Goal: Information Seeking & Learning: Learn about a topic

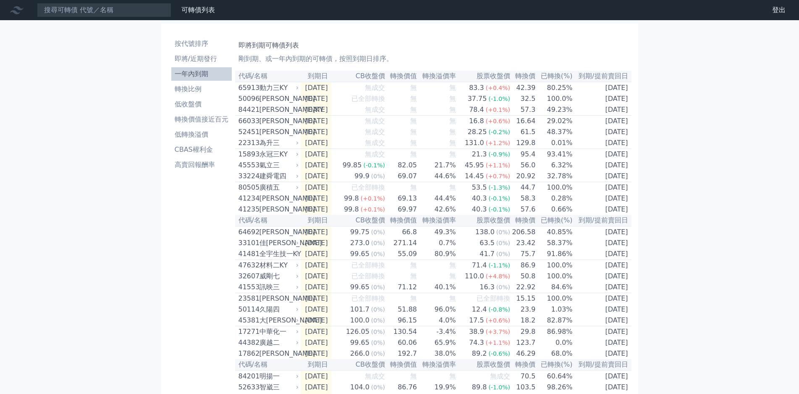
drag, startPoint x: 786, startPoint y: 0, endPoint x: 752, endPoint y: 242, distance: 243.9
drag, startPoint x: 797, startPoint y: 0, endPoint x: 691, endPoint y: 197, distance: 223.6
drag, startPoint x: 806, startPoint y: 1, endPoint x: 87, endPoint y: 305, distance: 780.6
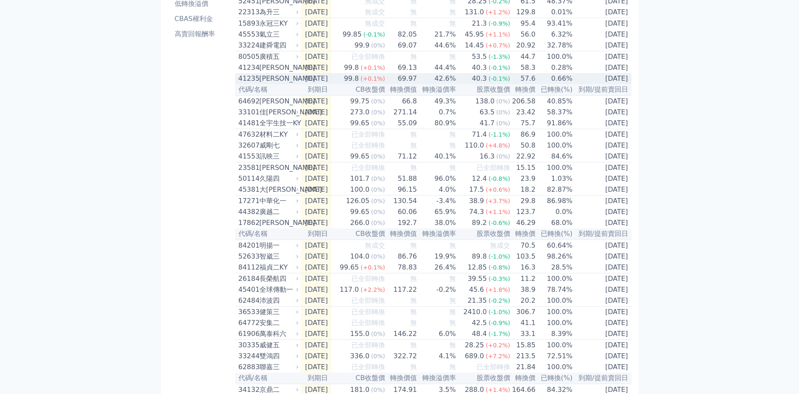
scroll to position [42, 0]
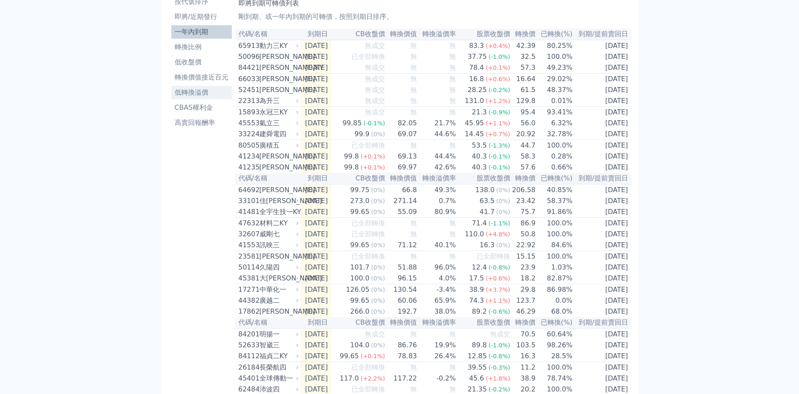
click at [182, 87] on li "低轉換溢價" at bounding box center [201, 92] width 60 height 10
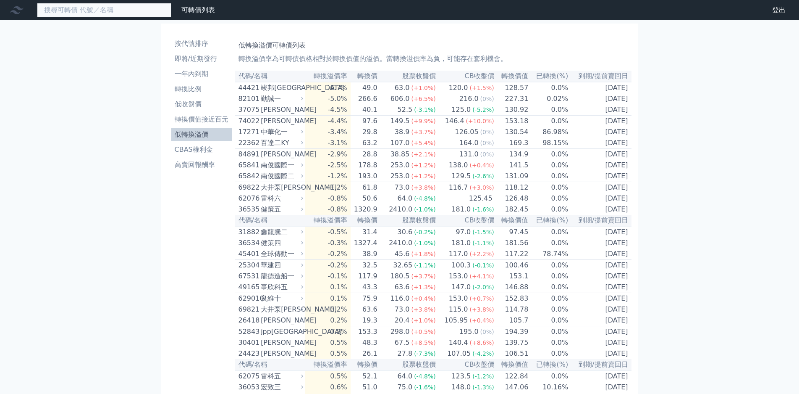
click at [110, 17] on input at bounding box center [104, 10] width 134 height 14
type input "1609"
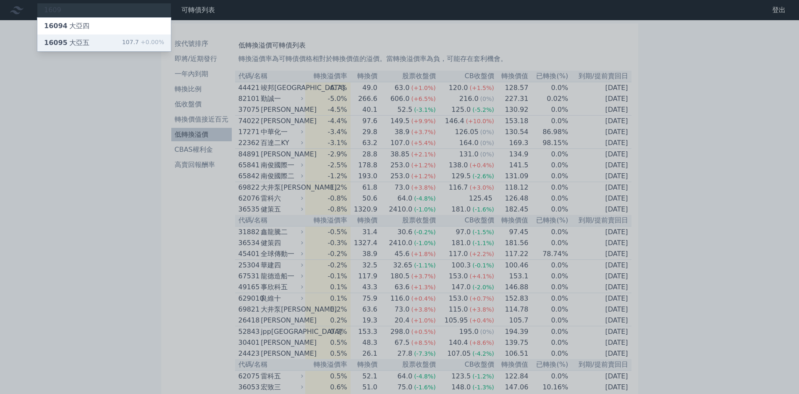
click at [58, 39] on div "16095 大亞五" at bounding box center [66, 43] width 45 height 10
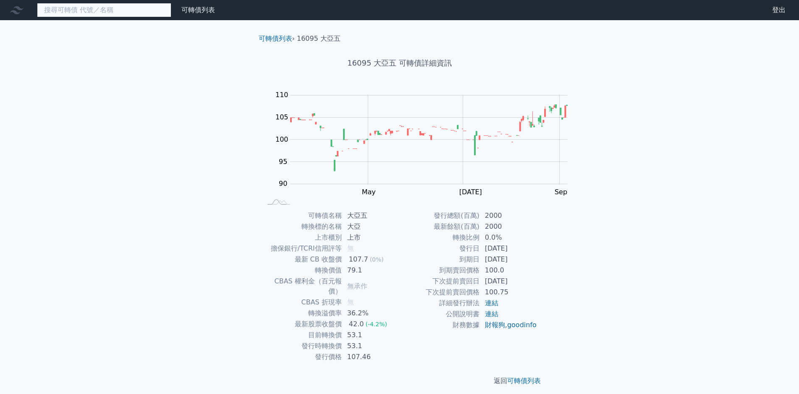
click at [115, 6] on input at bounding box center [104, 10] width 134 height 14
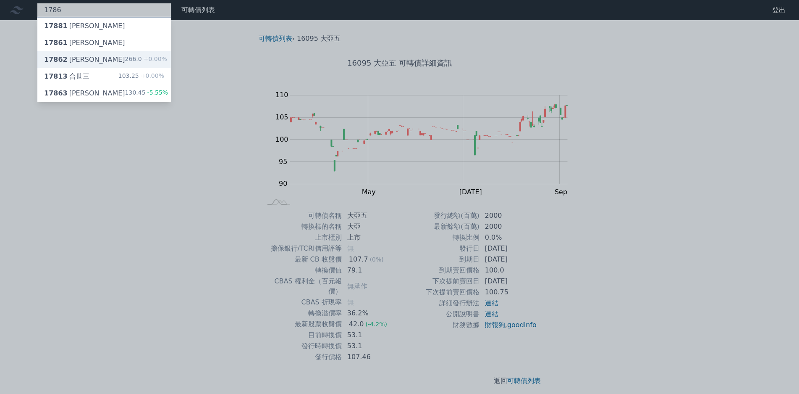
type input "1786"
click at [60, 55] on div "17862 科妍二" at bounding box center [84, 60] width 81 height 10
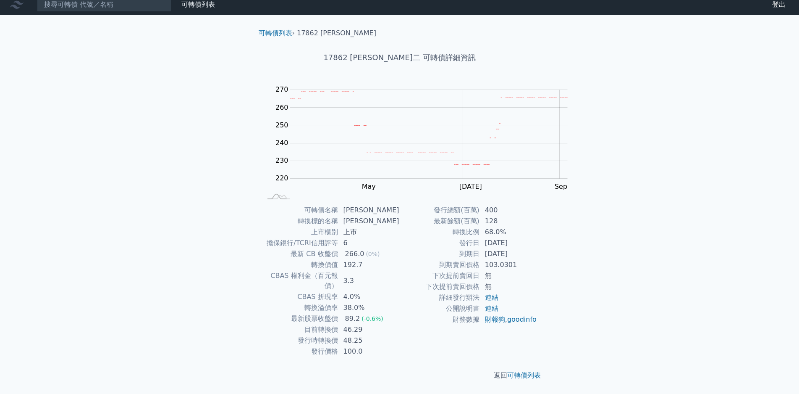
scroll to position [79, 0]
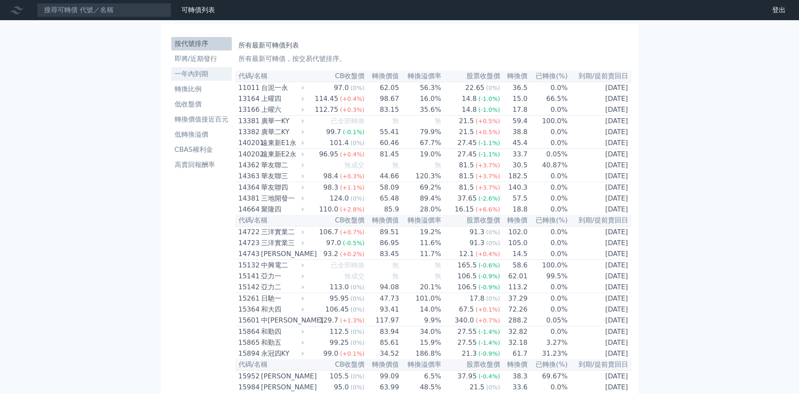
click at [189, 69] on li "一年內到期" at bounding box center [201, 74] width 60 height 10
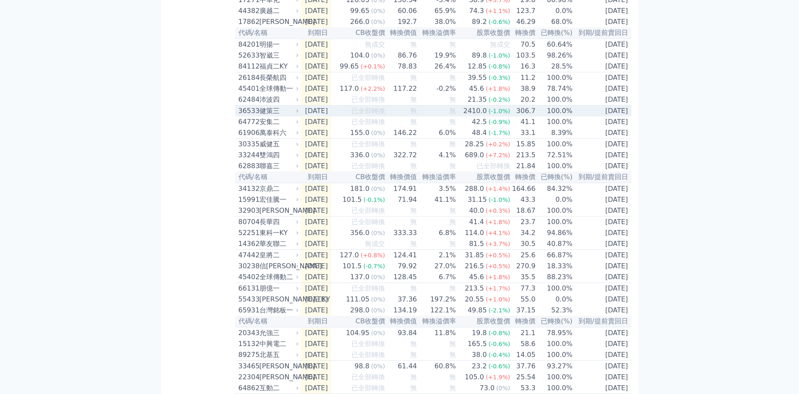
scroll to position [336, 0]
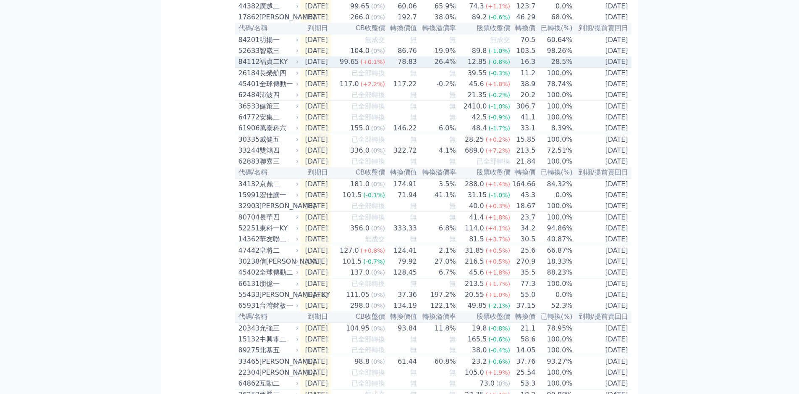
click at [511, 68] on td "16.3" at bounding box center [523, 61] width 25 height 11
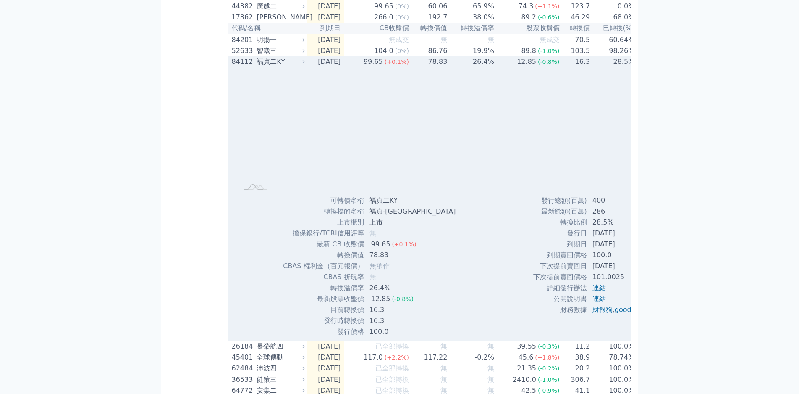
click at [560, 67] on td "16.3" at bounding box center [575, 61] width 31 height 11
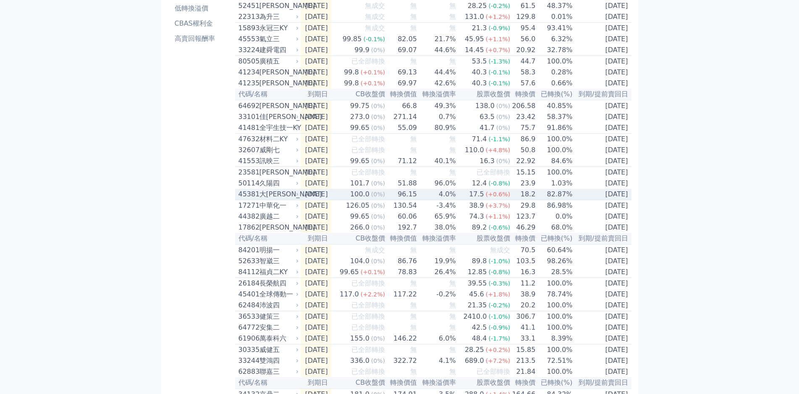
scroll to position [0, 0]
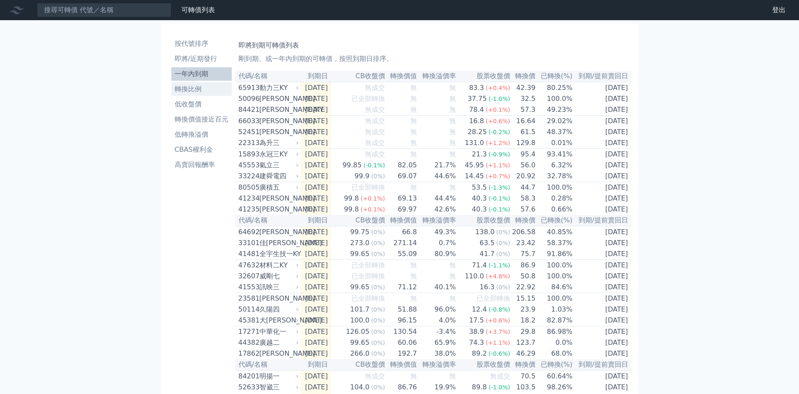
click at [176, 84] on li "轉換比例" at bounding box center [201, 89] width 60 height 10
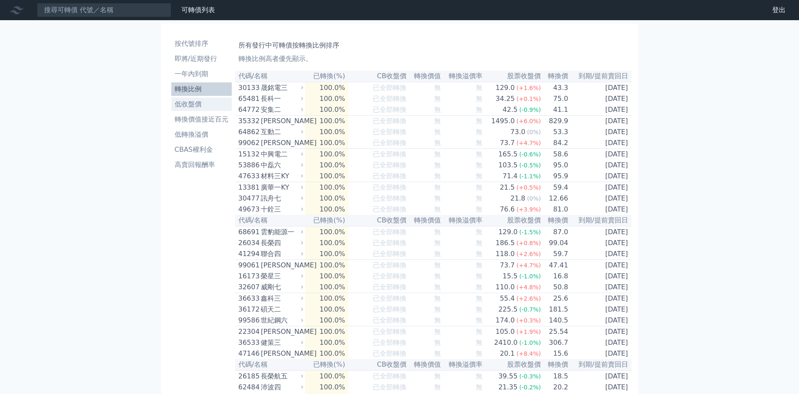
click at [176, 99] on li "低收盤價" at bounding box center [201, 104] width 60 height 10
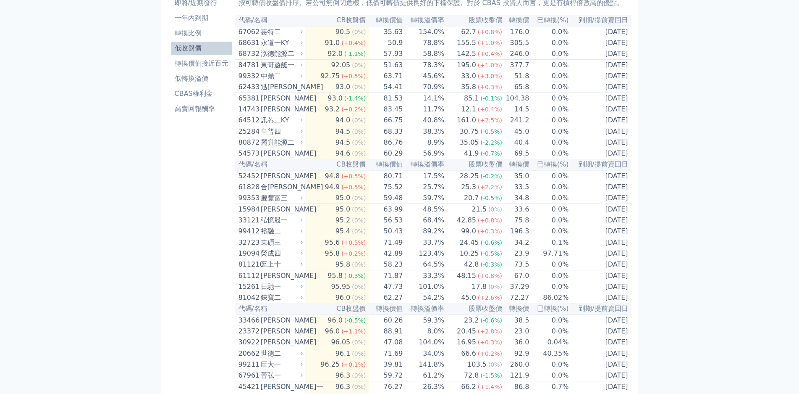
scroll to position [45, 0]
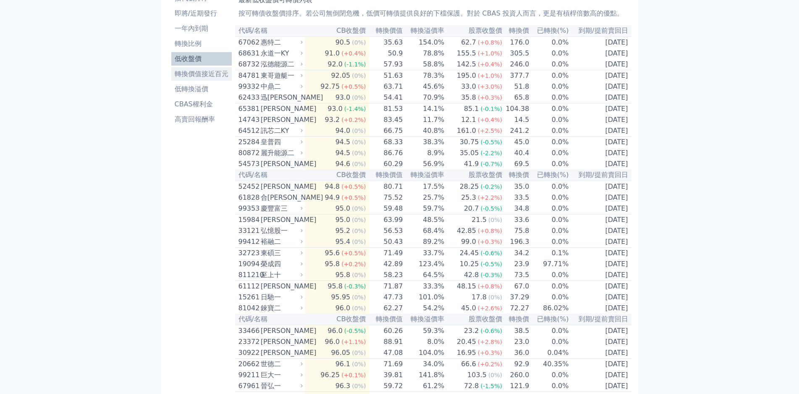
click at [202, 69] on li "轉換價值接近百元" at bounding box center [201, 74] width 60 height 10
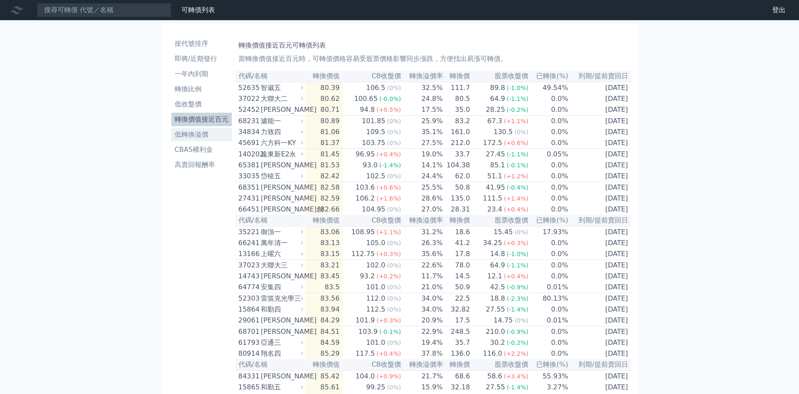
click at [179, 129] on li "低轉換溢價" at bounding box center [201, 134] width 60 height 10
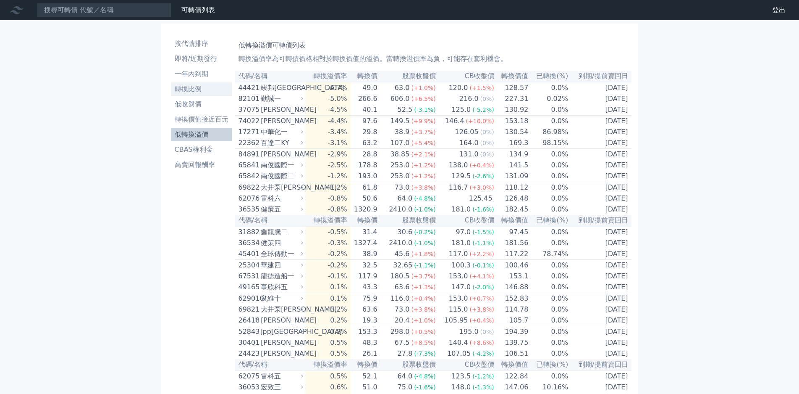
click at [179, 84] on li "轉換比例" at bounding box center [201, 89] width 60 height 10
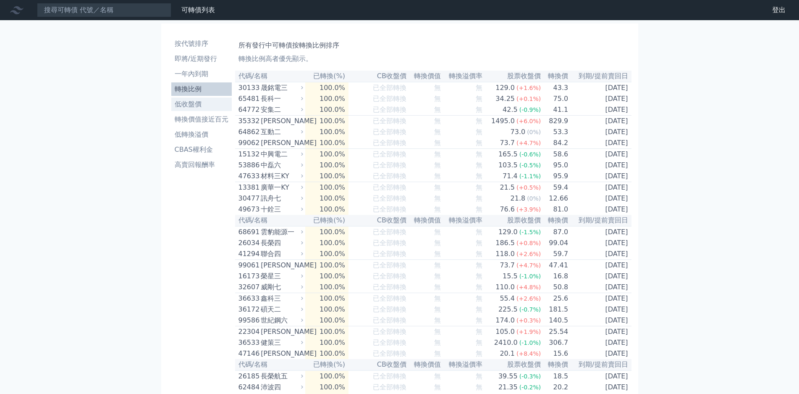
click at [179, 99] on li "低收盤價" at bounding box center [201, 104] width 60 height 10
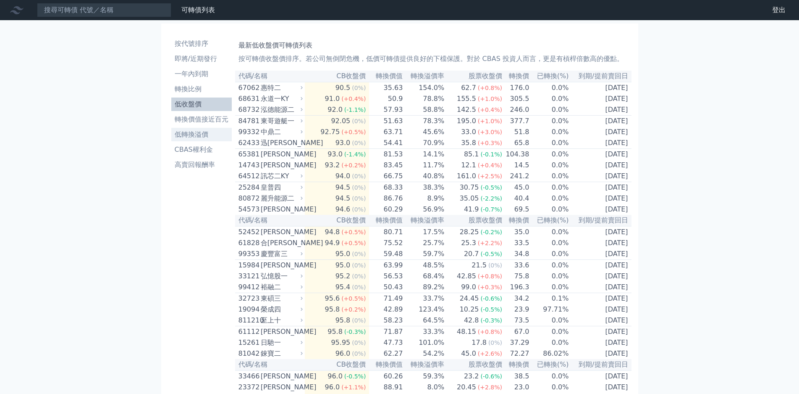
click at [197, 129] on li "低轉換溢價" at bounding box center [201, 134] width 60 height 10
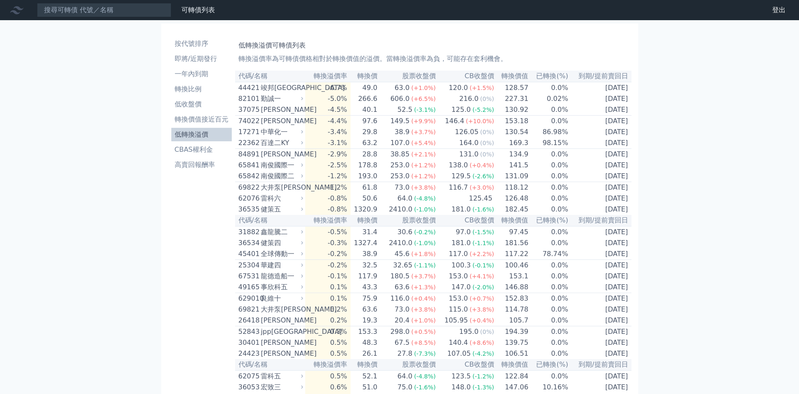
click at [181, 129] on li "低轉換溢價" at bounding box center [201, 134] width 60 height 10
click at [186, 160] on li "高賣回報酬率" at bounding box center [201, 165] width 60 height 10
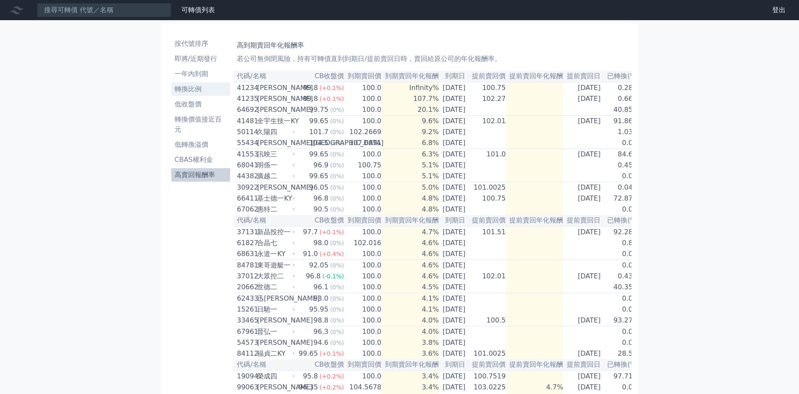
click at [179, 84] on li "轉換比例" at bounding box center [200, 89] width 59 height 10
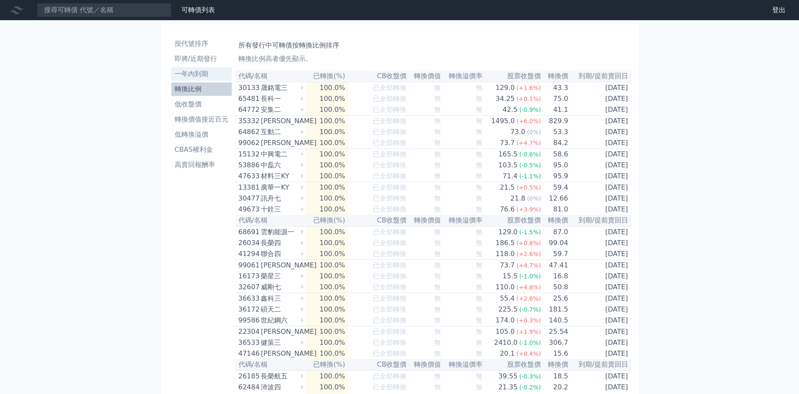
click at [183, 69] on li "一年內到期" at bounding box center [201, 74] width 60 height 10
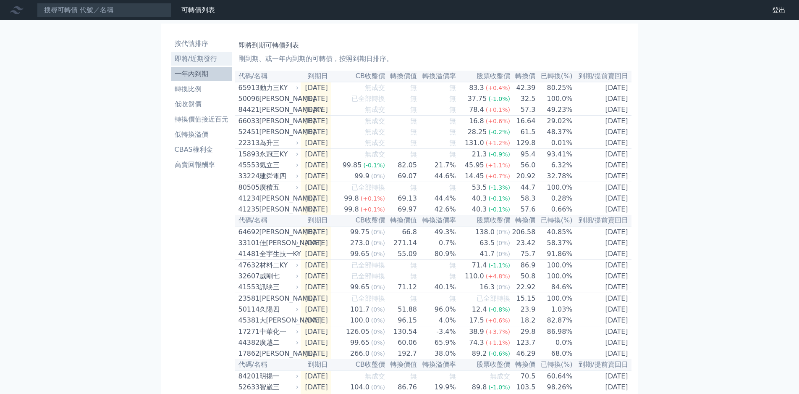
click at [191, 54] on li "即將/近期發行" at bounding box center [201, 59] width 60 height 10
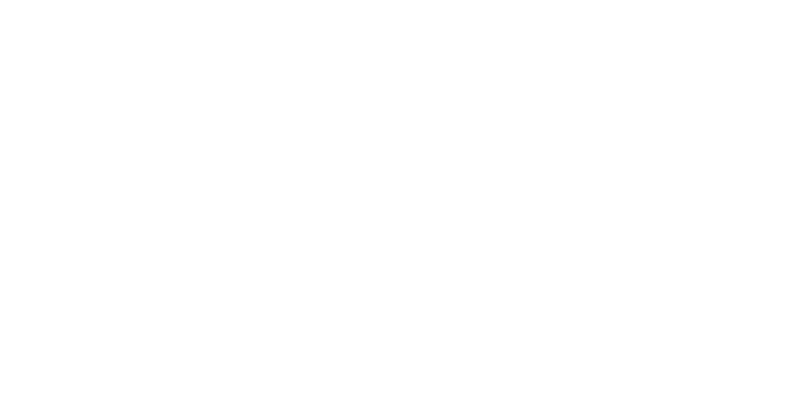
scroll to position [84, 0]
